Goal: Task Accomplishment & Management: Complete application form

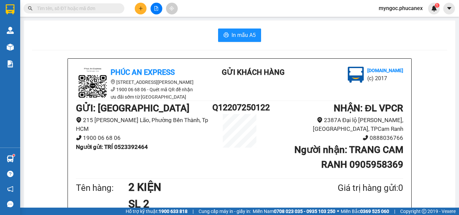
scroll to position [67, 0]
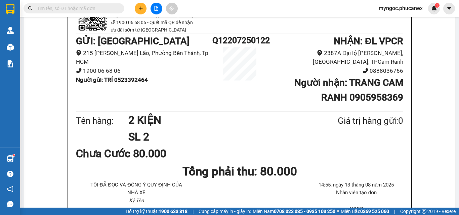
click at [90, 8] on input "text" at bounding box center [76, 8] width 79 height 7
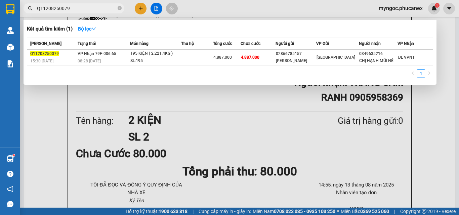
type input "Q11208250079"
click at [171, 58] on div "SL: 195" at bounding box center [155, 60] width 50 height 7
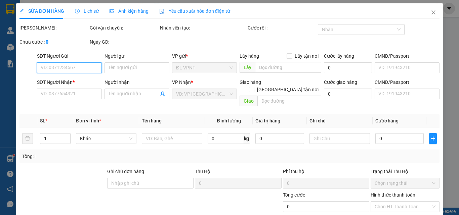
type input "02866785157"
type input "[PERSON_NAME]"
type input "0349635216"
type input "CHỊ HẠNH MŨI NÉ"
type input "4.887.000"
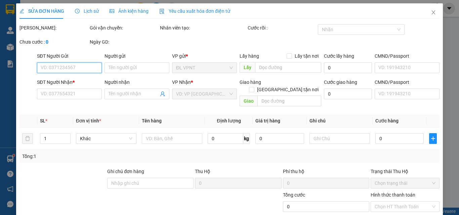
type input "4.887.000"
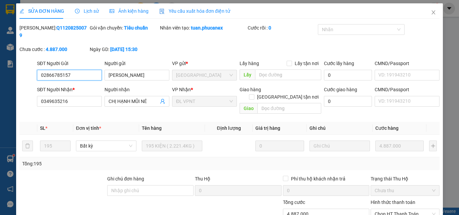
scroll to position [35, 0]
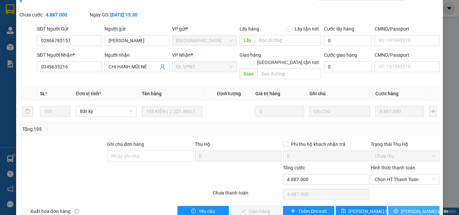
click at [408, 208] on span "[PERSON_NAME] và In" at bounding box center [424, 211] width 47 height 7
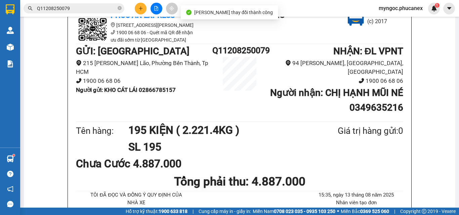
scroll to position [67, 0]
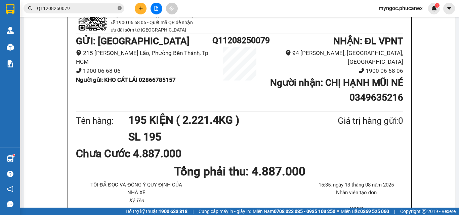
click at [120, 6] on icon "close-circle" at bounding box center [120, 8] width 4 height 4
paste input "Q51208250253"
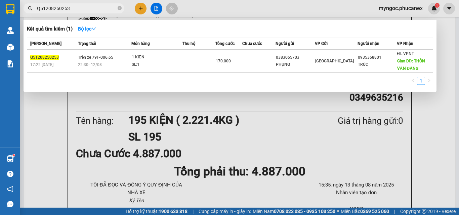
type input "Q51208250253"
click at [119, 8] on icon "close-circle" at bounding box center [120, 8] width 4 height 4
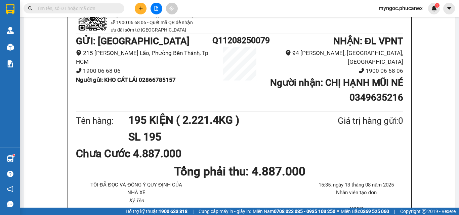
click at [101, 9] on input "text" at bounding box center [76, 8] width 79 height 7
paste input "Q51208250129"
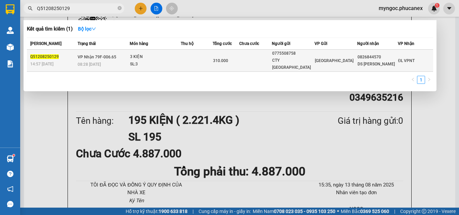
type input "Q51208250129"
click at [314, 60] on div "CTY [GEOGRAPHIC_DATA]" at bounding box center [293, 64] width 42 height 14
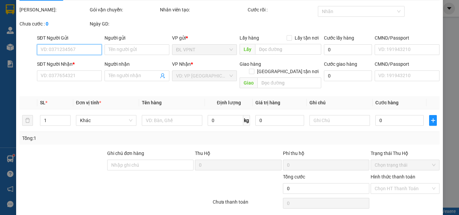
scroll to position [34, 0]
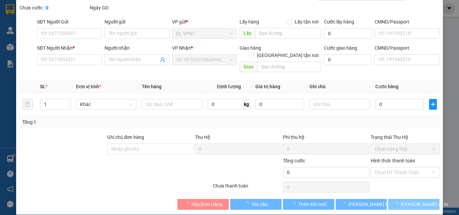
type input "0775508758"
type input "CTY [GEOGRAPHIC_DATA]"
type input "0826844570"
type input "DS [PERSON_NAME]"
type input "310.000"
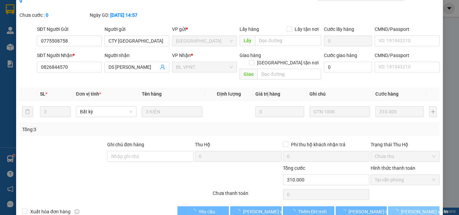
click at [420, 208] on span "[PERSON_NAME] và In" at bounding box center [424, 211] width 47 height 7
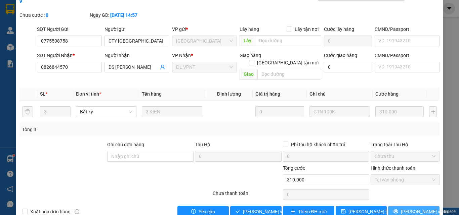
click at [406, 208] on span "[PERSON_NAME] và In" at bounding box center [424, 211] width 47 height 7
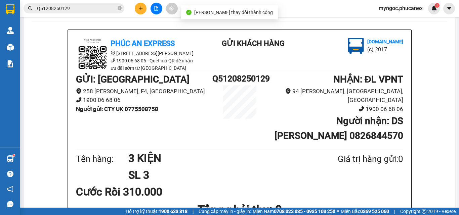
scroll to position [67, 0]
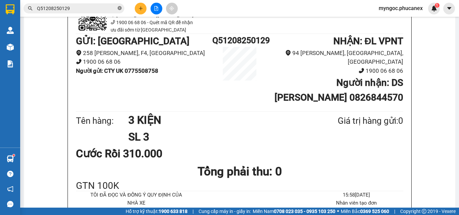
click at [119, 8] on icon "close-circle" at bounding box center [120, 8] width 4 height 4
click at [90, 7] on input "text" at bounding box center [76, 8] width 79 height 7
paste input "Q11208250150"
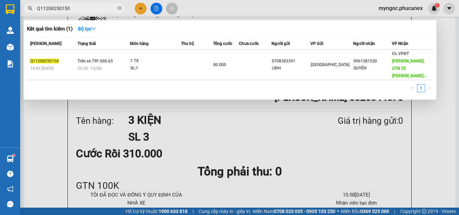
type input "Q11208250150"
click at [120, 8] on icon "close-circle" at bounding box center [120, 8] width 4 height 4
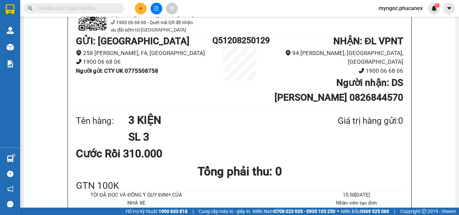
click at [104, 8] on input "text" at bounding box center [76, 8] width 79 height 7
paste input "Q11208250014"
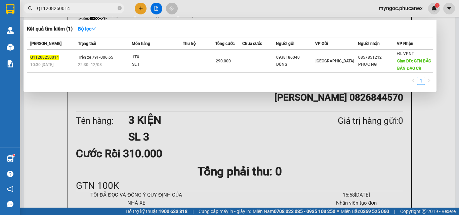
type input "Q11208250014"
click at [121, 8] on icon "close-circle" at bounding box center [120, 8] width 4 height 4
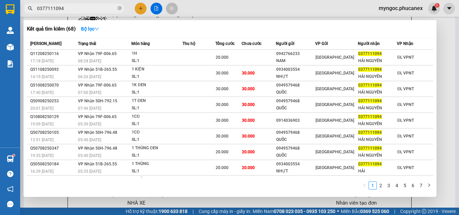
type input "0377111094"
click at [120, 6] on icon "close-circle" at bounding box center [120, 8] width 4 height 4
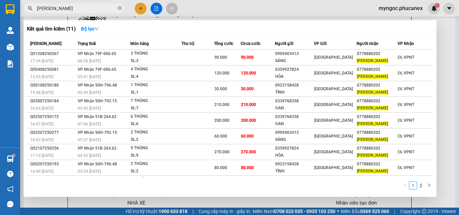
type input "[PERSON_NAME]"
